Goal: Task Accomplishment & Management: Complete application form

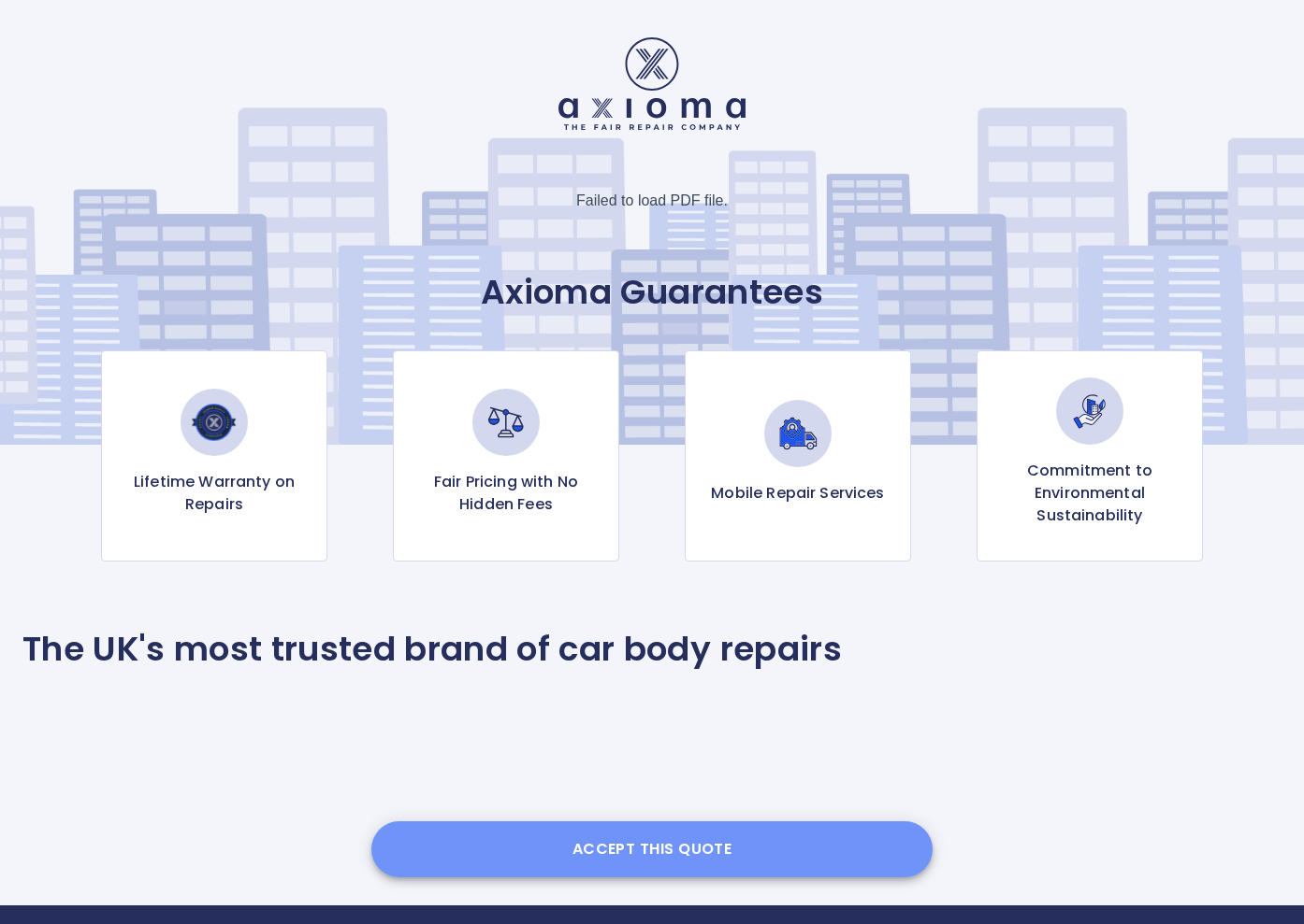
click at [648, 825] on button "Accept this Quote" at bounding box center [651, 849] width 561 height 56
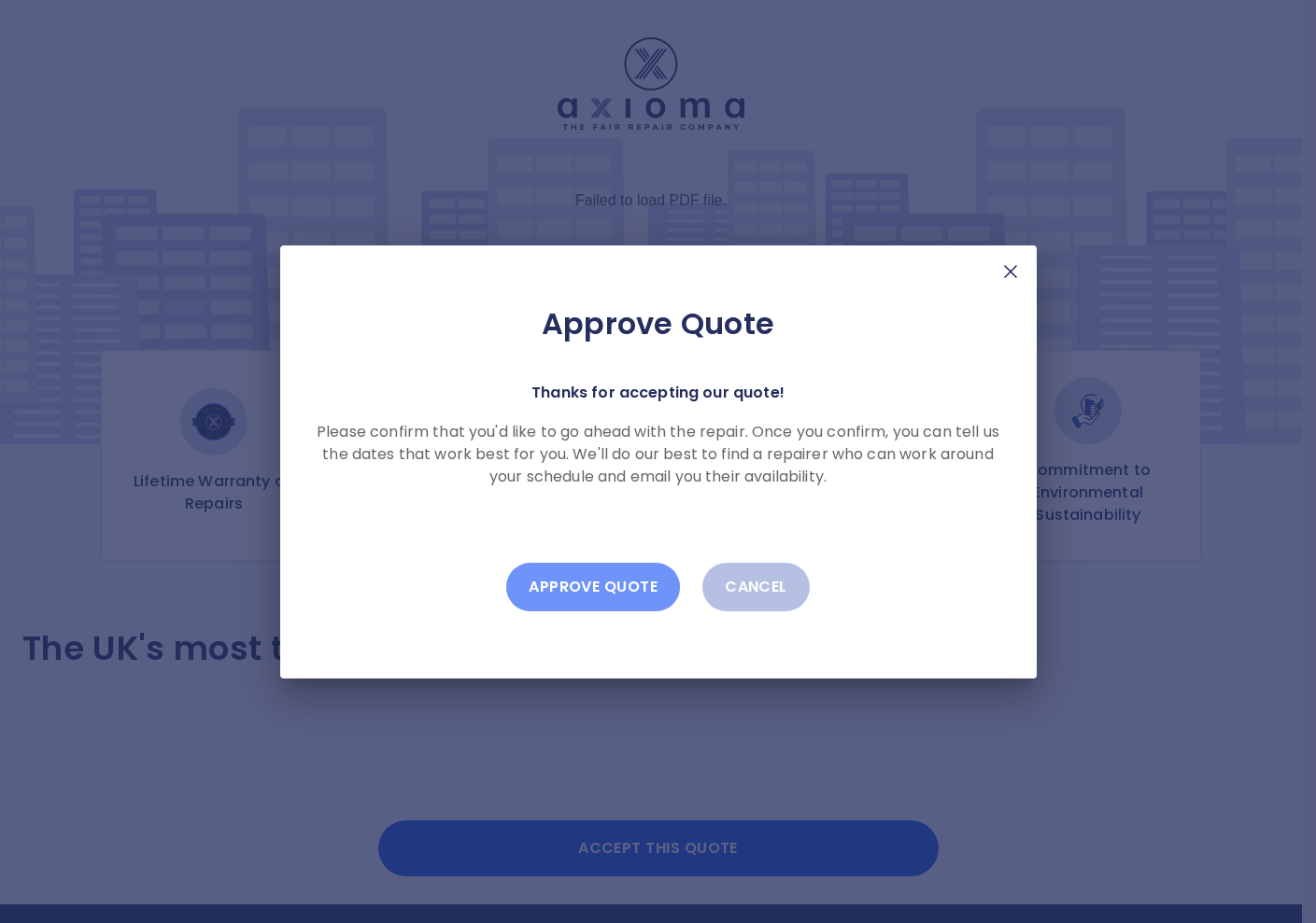
click at [578, 568] on button "Approve Quote" at bounding box center [593, 588] width 174 height 49
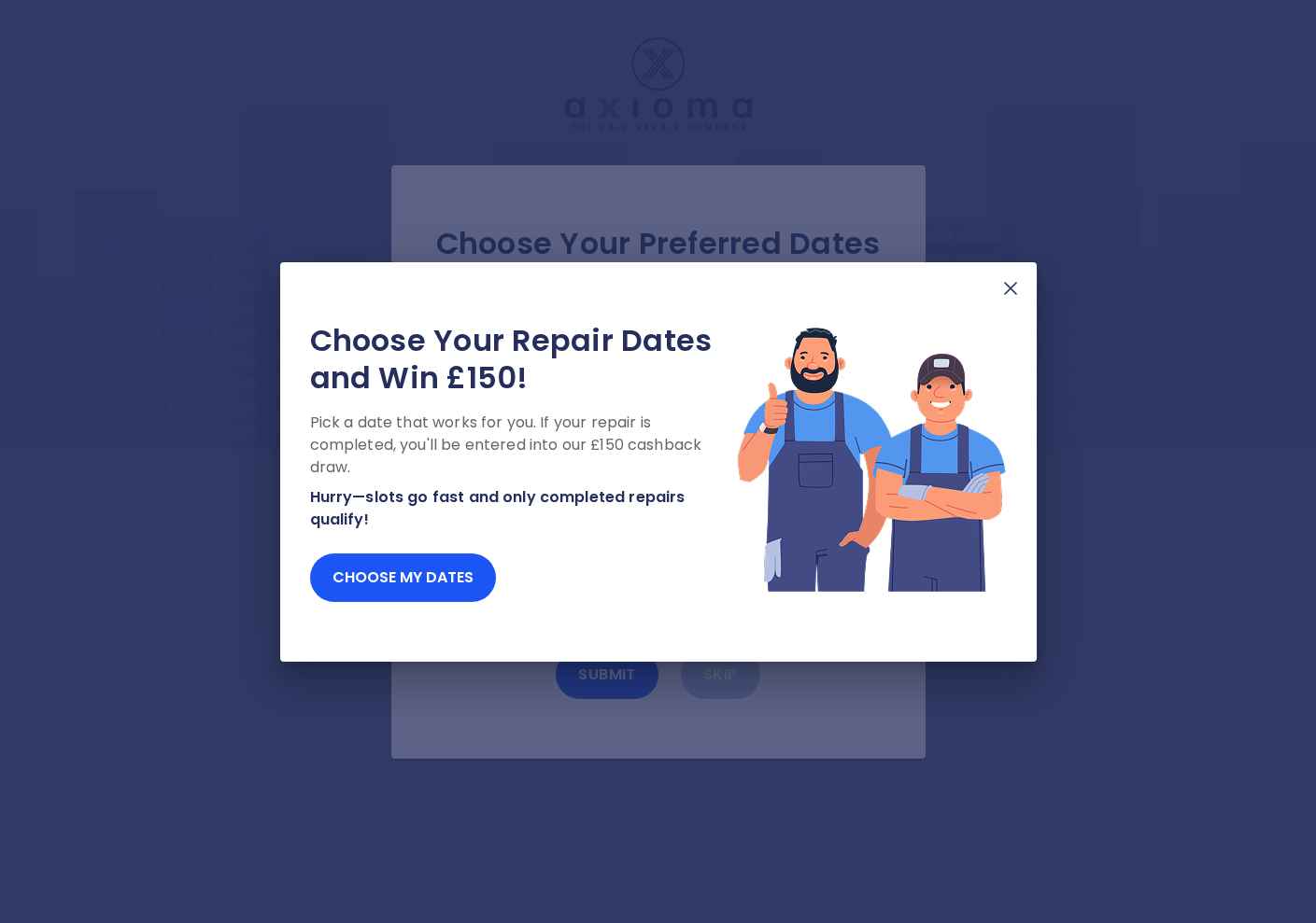
drag, startPoint x: 474, startPoint y: 285, endPoint x: 883, endPoint y: 287, distance: 409.0
click at [869, 287] on div "Choose Your Repair Dates and Win £150! Pick a date that works for you. If your …" at bounding box center [658, 462] width 756 height 400
click at [613, 213] on div "Choose Your Repair Dates and Win £150! Pick a date that works for you. If your …" at bounding box center [658, 461] width 1316 height 923
click at [787, 199] on div "Choose Your Repair Dates and Win £150! Pick a date that works for you. If your …" at bounding box center [658, 461] width 1316 height 923
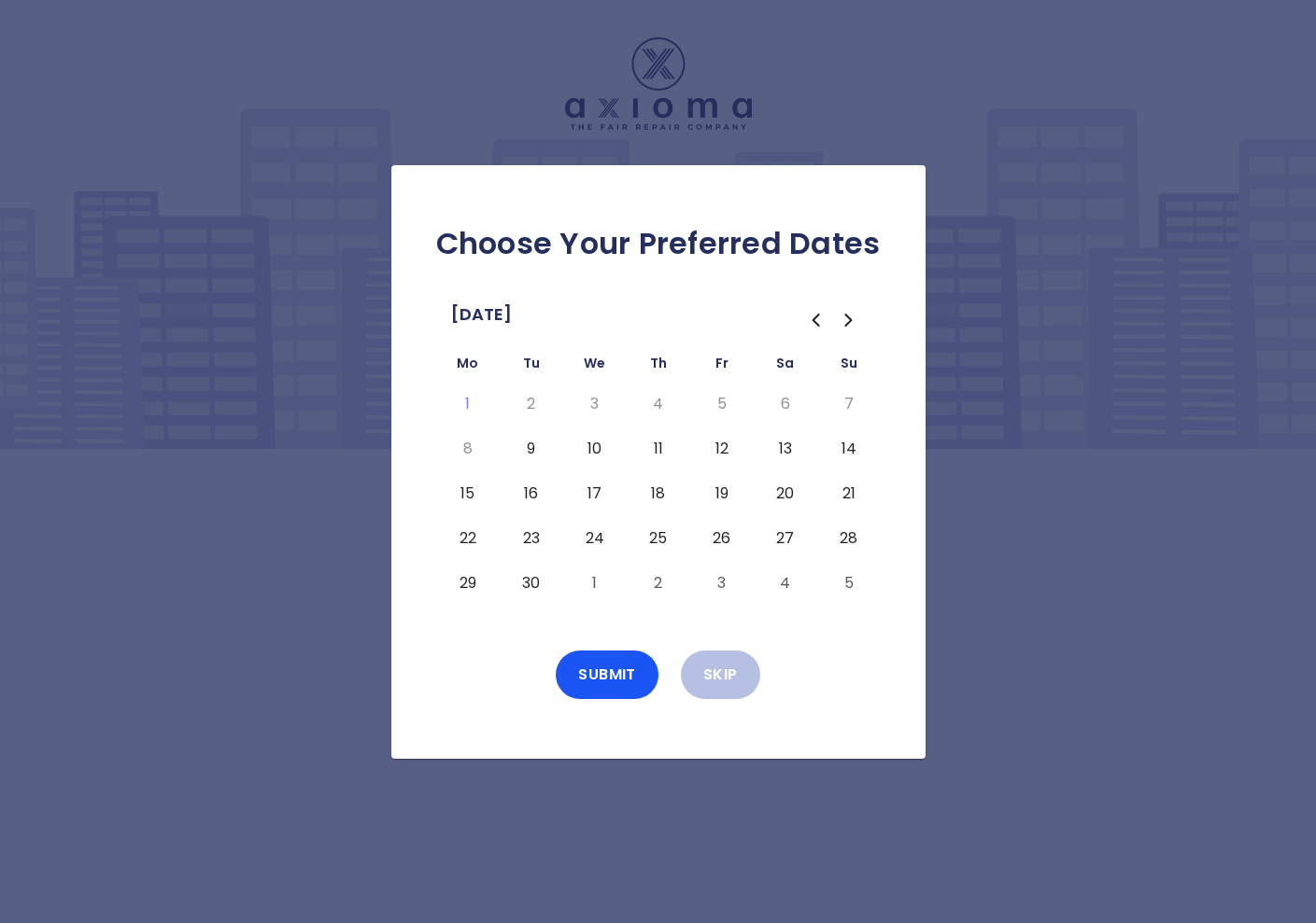
click at [466, 483] on button "15" at bounding box center [468, 493] width 33 height 30
click at [598, 667] on button "Submit" at bounding box center [606, 675] width 102 height 49
